Goal: Information Seeking & Learning: Check status

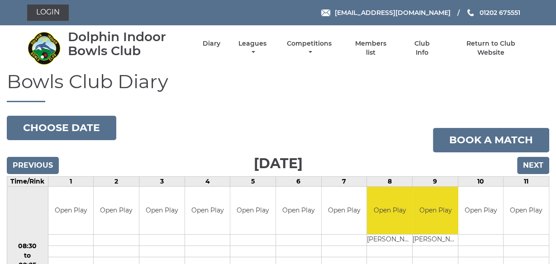
click at [271, 98] on h1 "Bowls Club Diary" at bounding box center [278, 86] width 543 height 31
click at [535, 167] on input "Next" at bounding box center [533, 165] width 32 height 17
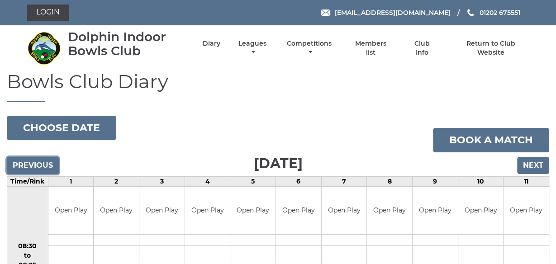
click at [41, 164] on input "Previous" at bounding box center [33, 165] width 52 height 17
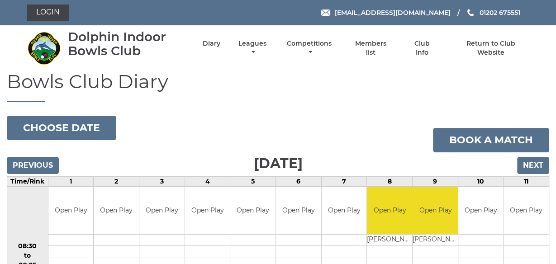
click at [205, 67] on div "Dolphin Indoor Bowls Club Diary Leagues Club leagues - Winter 2025/2026 Club le…" at bounding box center [278, 48] width 516 height 38
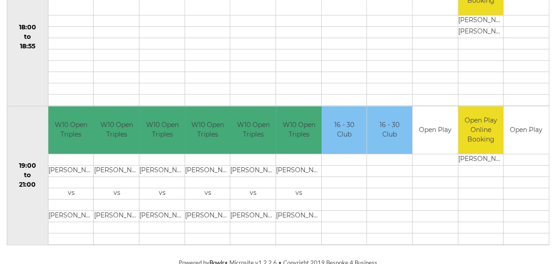
scroll to position [914, 0]
